Goal: Task Accomplishment & Management: Use online tool/utility

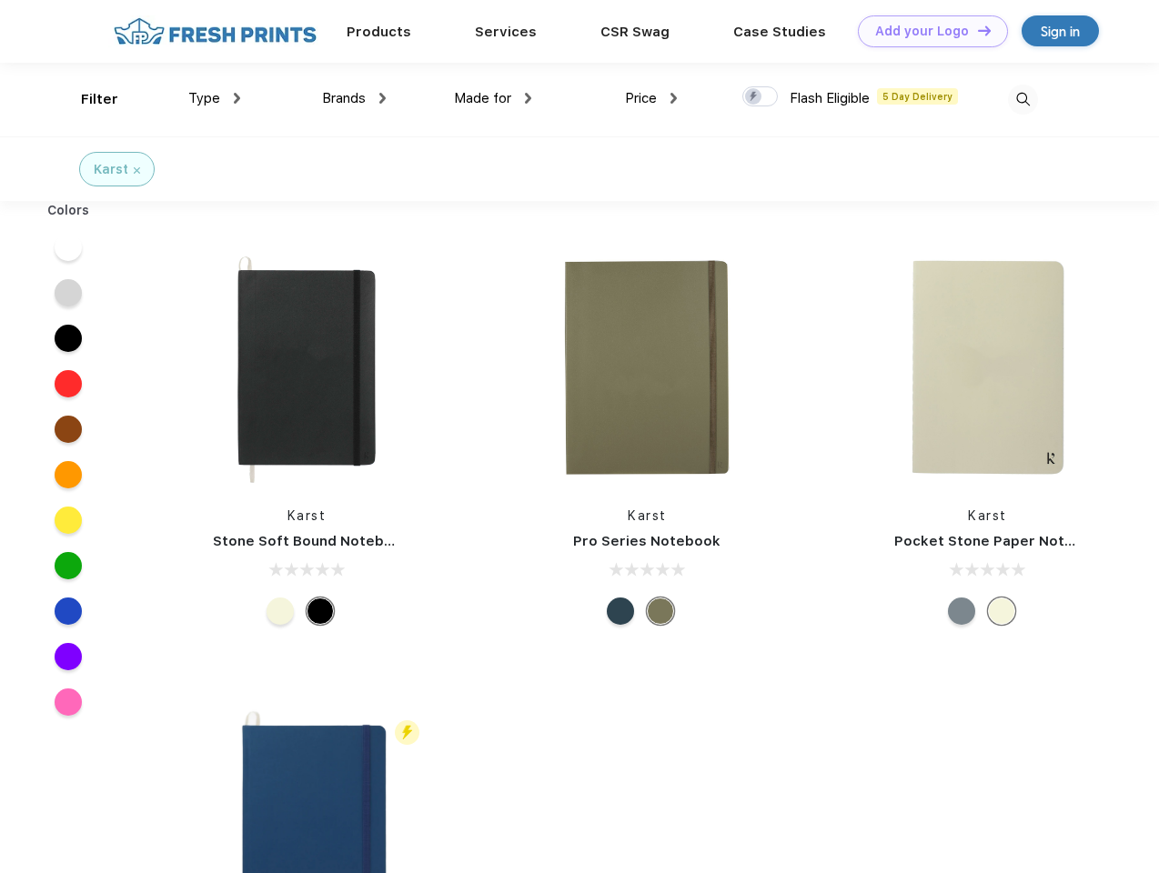
click at [926, 31] on link "Add your Logo Design Tool" at bounding box center [933, 31] width 150 height 32
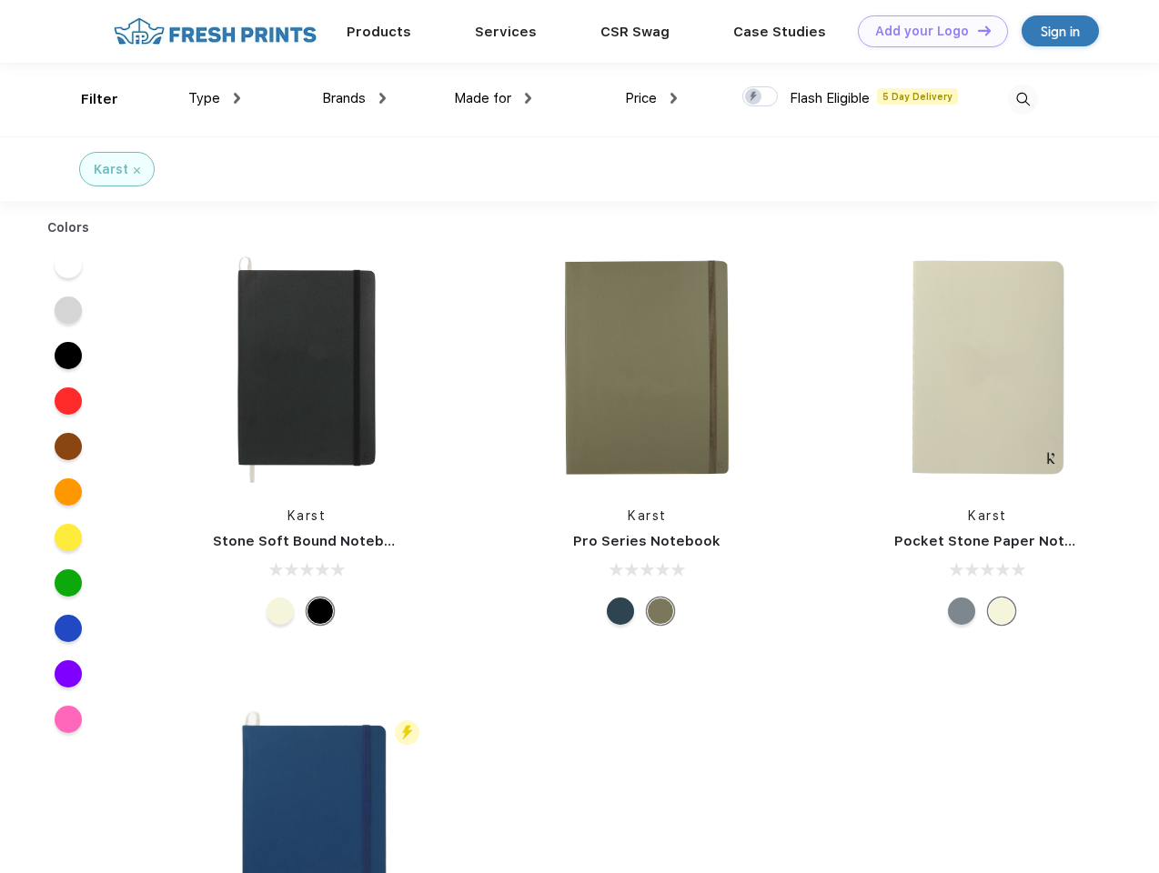
click at [0, 0] on div "Design Tool" at bounding box center [0, 0] width 0 height 0
click at [976, 30] on link "Add your Logo Design Tool" at bounding box center [933, 31] width 150 height 32
click at [87, 99] on div "Filter" at bounding box center [99, 99] width 37 height 21
click at [215, 98] on span "Type" at bounding box center [204, 98] width 32 height 16
click at [354, 98] on span "Brands" at bounding box center [344, 98] width 44 height 16
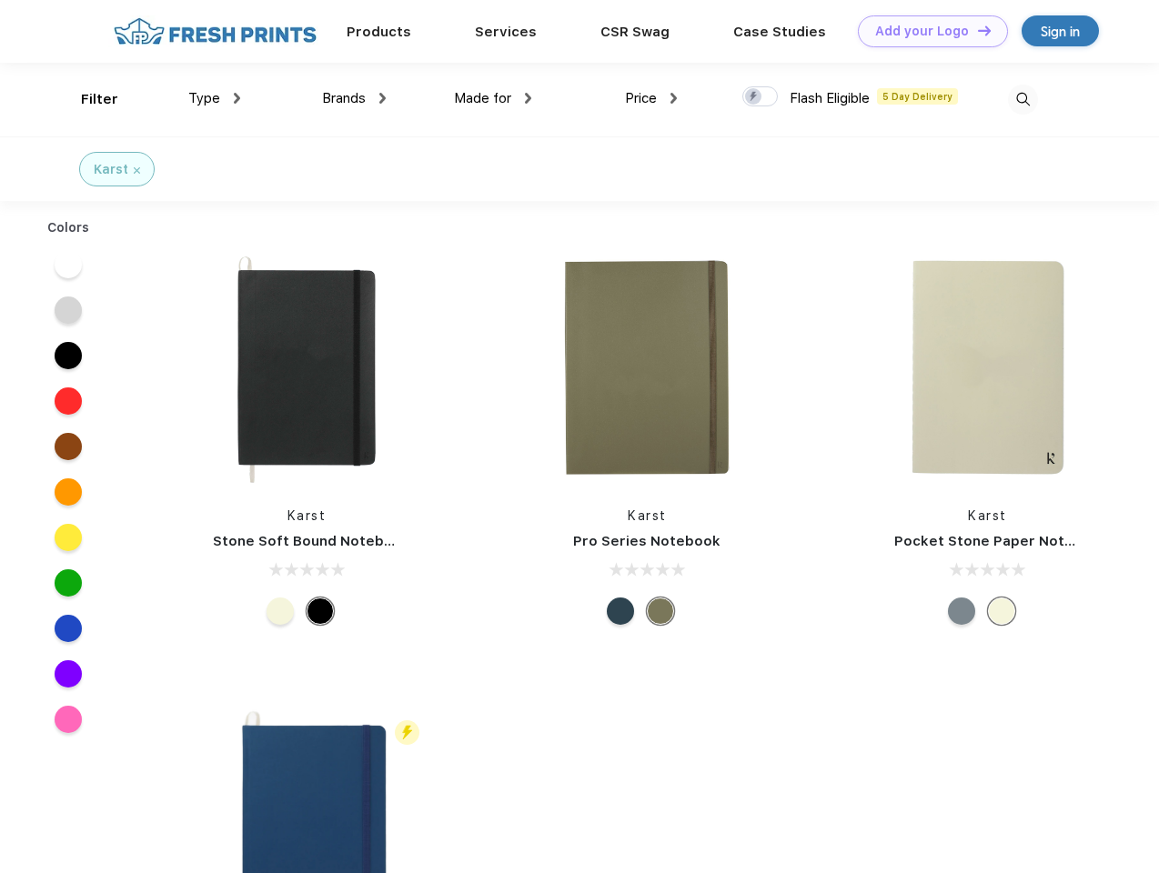
click at [493, 98] on span "Made for" at bounding box center [482, 98] width 57 height 16
click at [651, 98] on span "Price" at bounding box center [641, 98] width 32 height 16
click at [760, 97] on div at bounding box center [759, 96] width 35 height 20
click at [754, 97] on input "checkbox" at bounding box center [748, 91] width 12 height 12
click at [1022, 99] on img at bounding box center [1023, 100] width 30 height 30
